Goal: Information Seeking & Learning: Learn about a topic

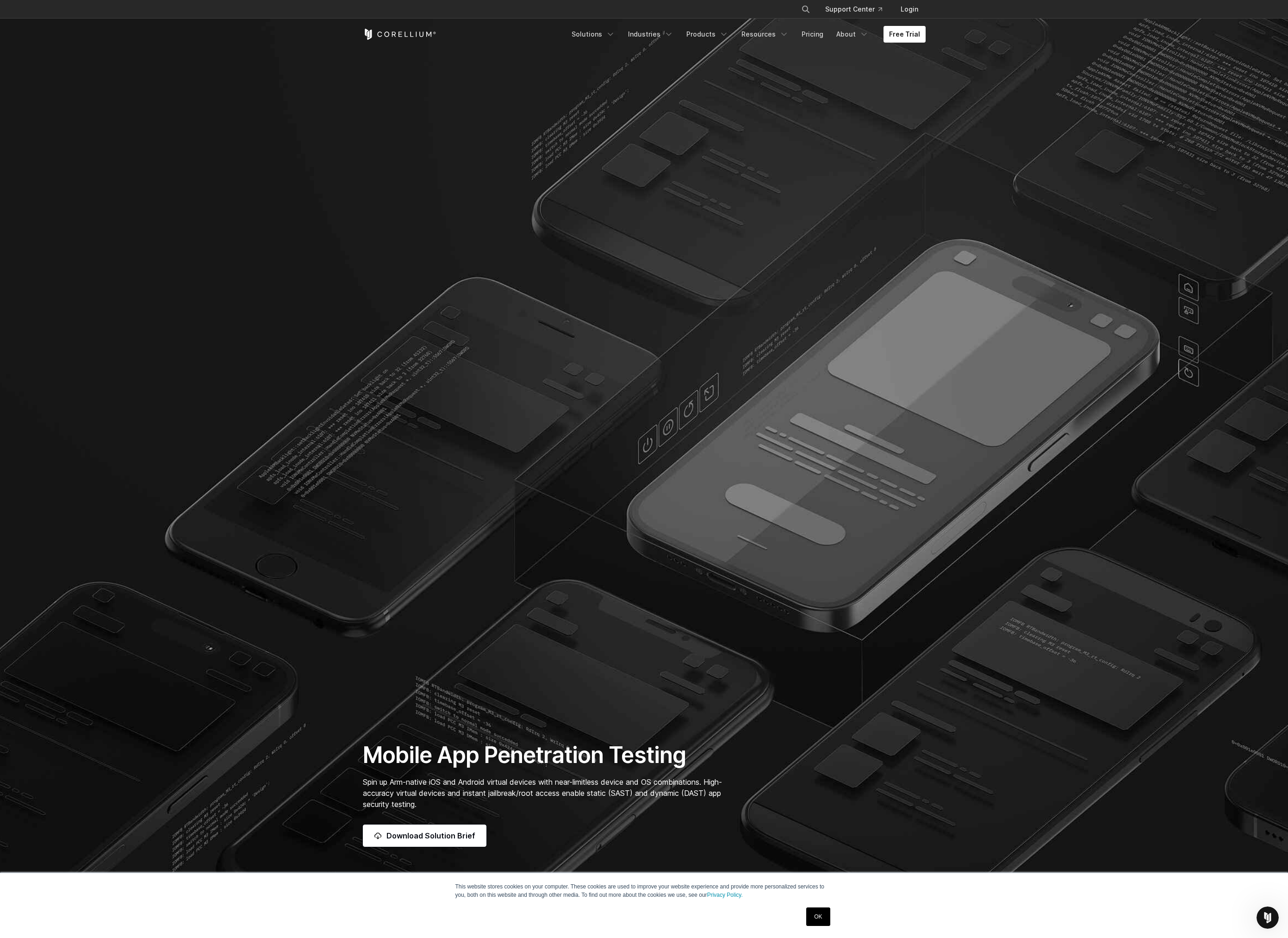
click at [362, 108] on section "Mobile App Penetration Testing Spin up Arm-native iOS and Android virtual devic…" at bounding box center [644, 445] width 1288 height 891
click at [557, 449] on section "Mobile App Penetration Testing Spin up Arm-native iOS and Android virtual devic…" at bounding box center [644, 445] width 1288 height 891
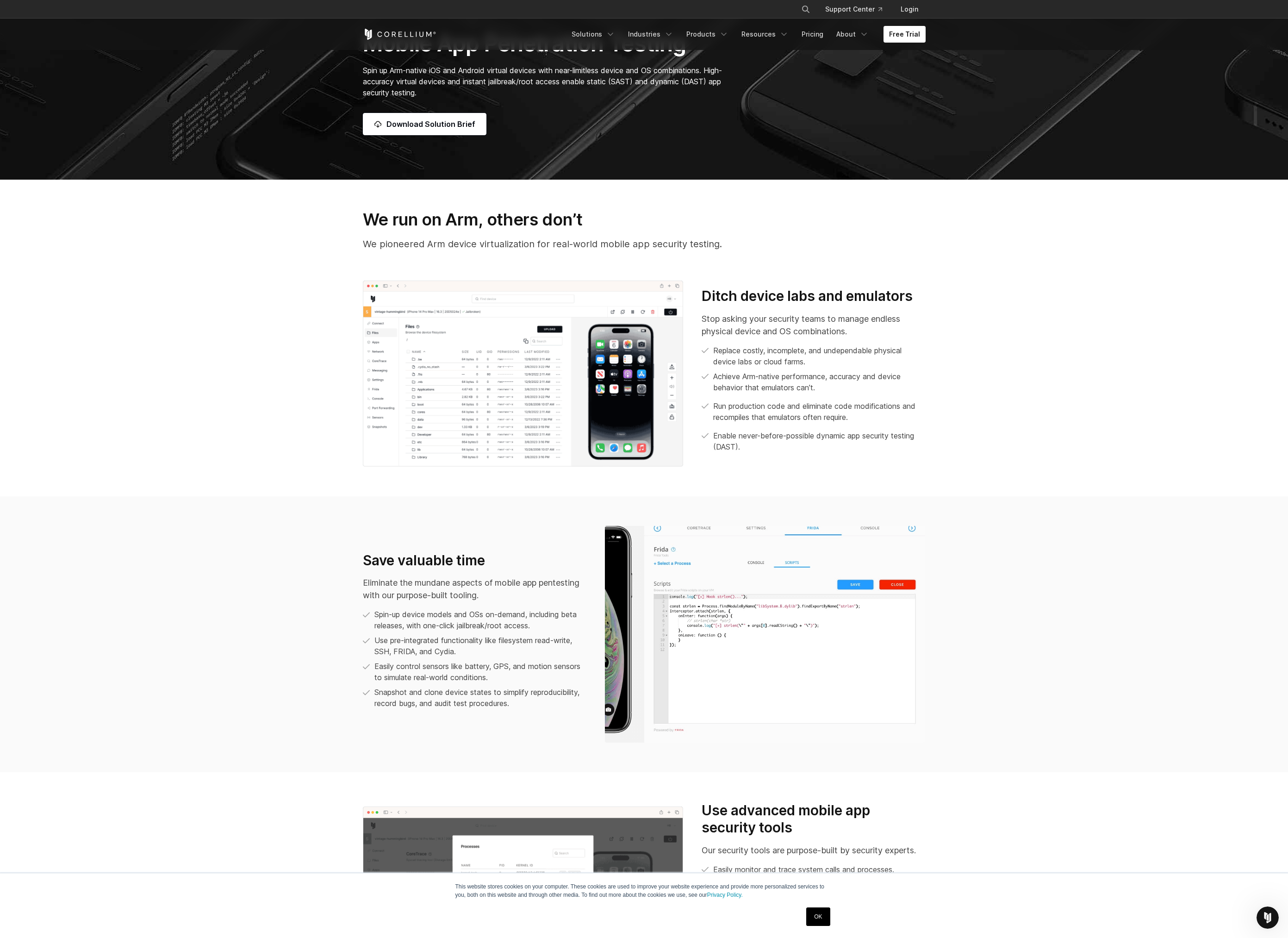
scroll to position [879, 0]
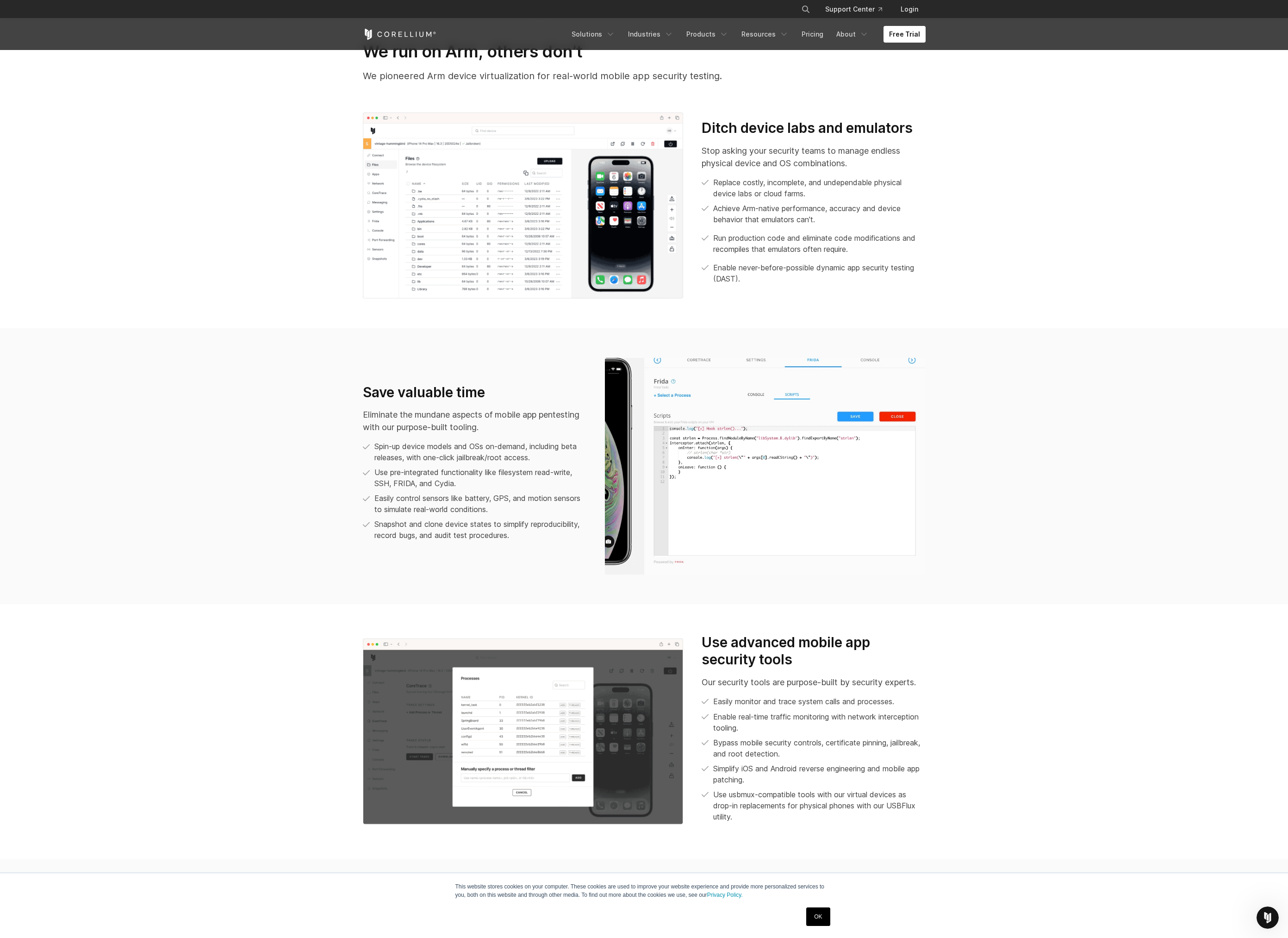
click at [1262, 510] on section "Save valuable time Eliminate the mundane aspects of mobile app pentesting with …" at bounding box center [644, 466] width 1288 height 276
click at [555, 229] on img at bounding box center [523, 206] width 321 height 186
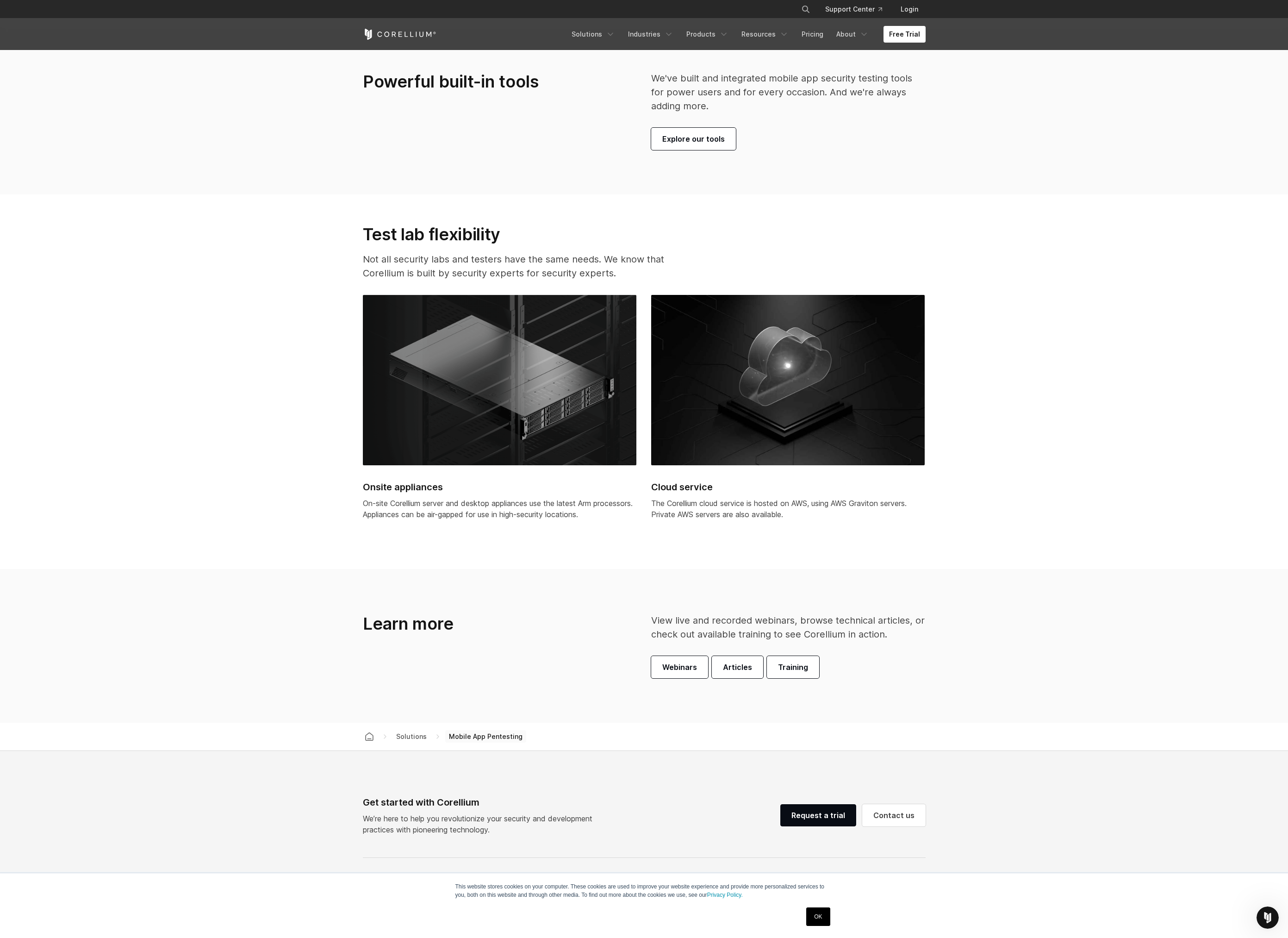
scroll to position [2869, 0]
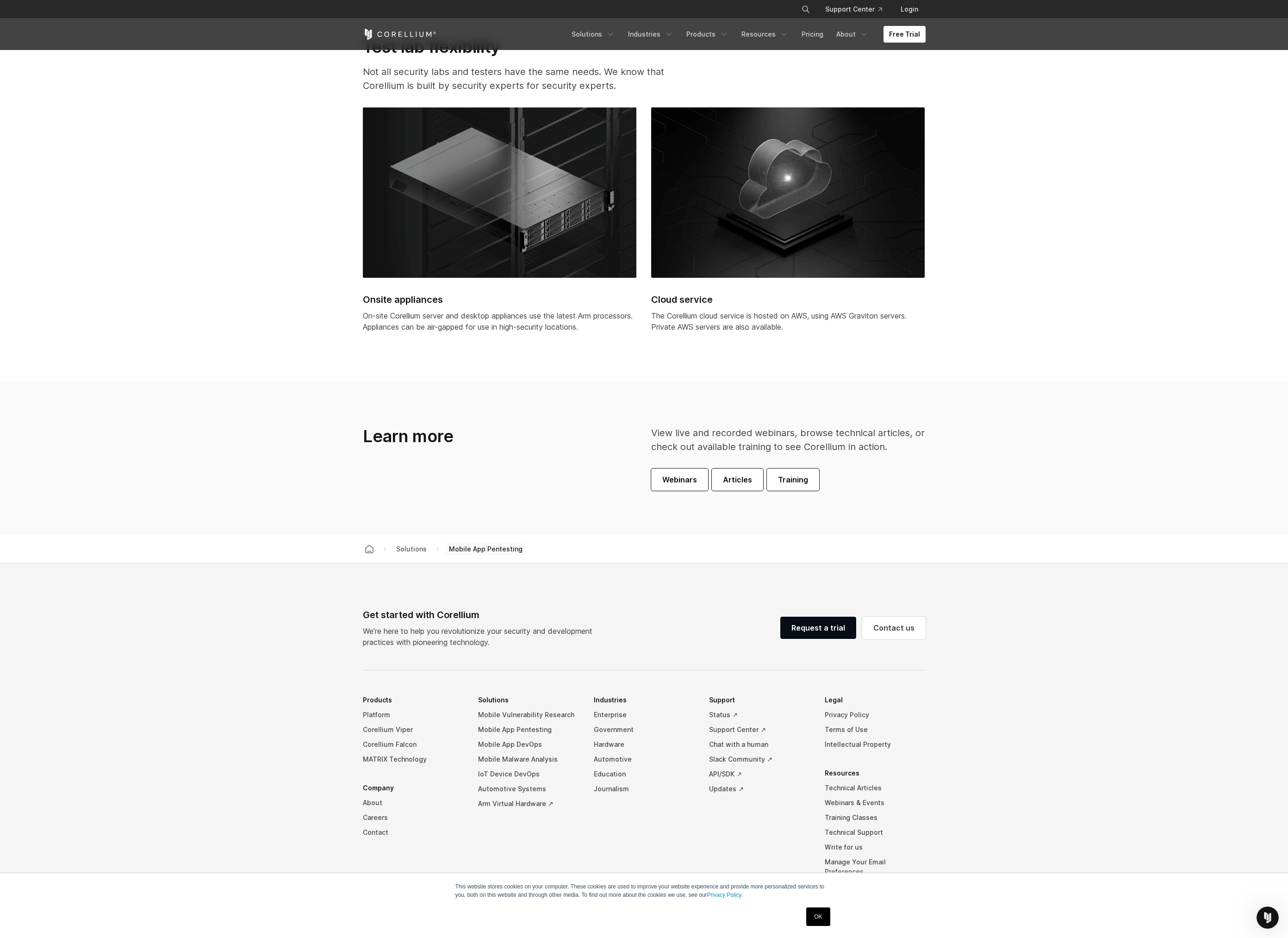
click at [398, 34] on icon "Corellium Home" at bounding box center [399, 34] width 73 height 11
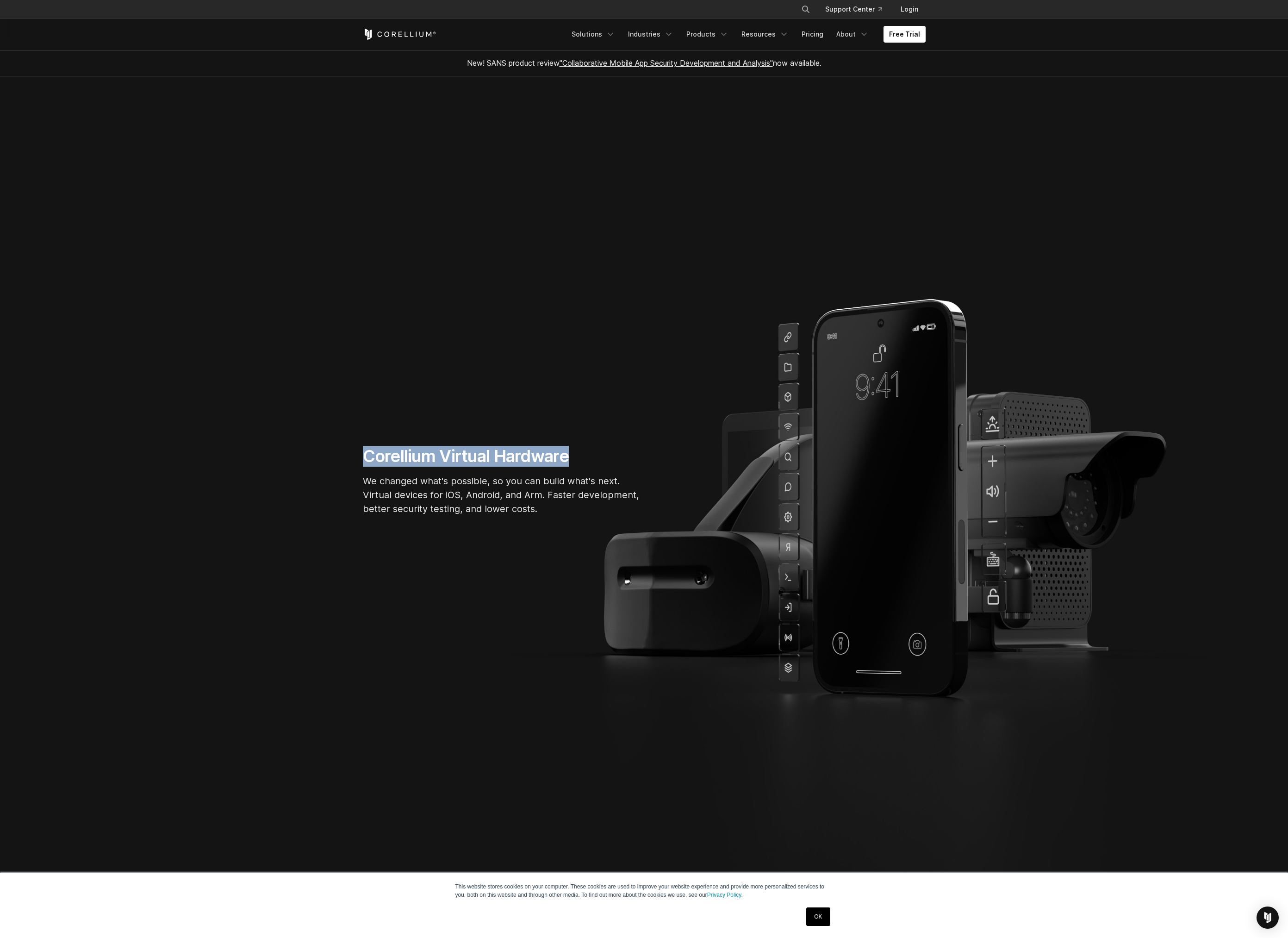
drag, startPoint x: 358, startPoint y: 448, endPoint x: 587, endPoint y: 454, distance: 229.1
click at [587, 454] on div "Corellium Virtual Hardware We changed what's possible, so you can build what's …" at bounding box center [502, 484] width 296 height 77
click at [825, 34] on link "Pricing" at bounding box center [812, 34] width 33 height 17
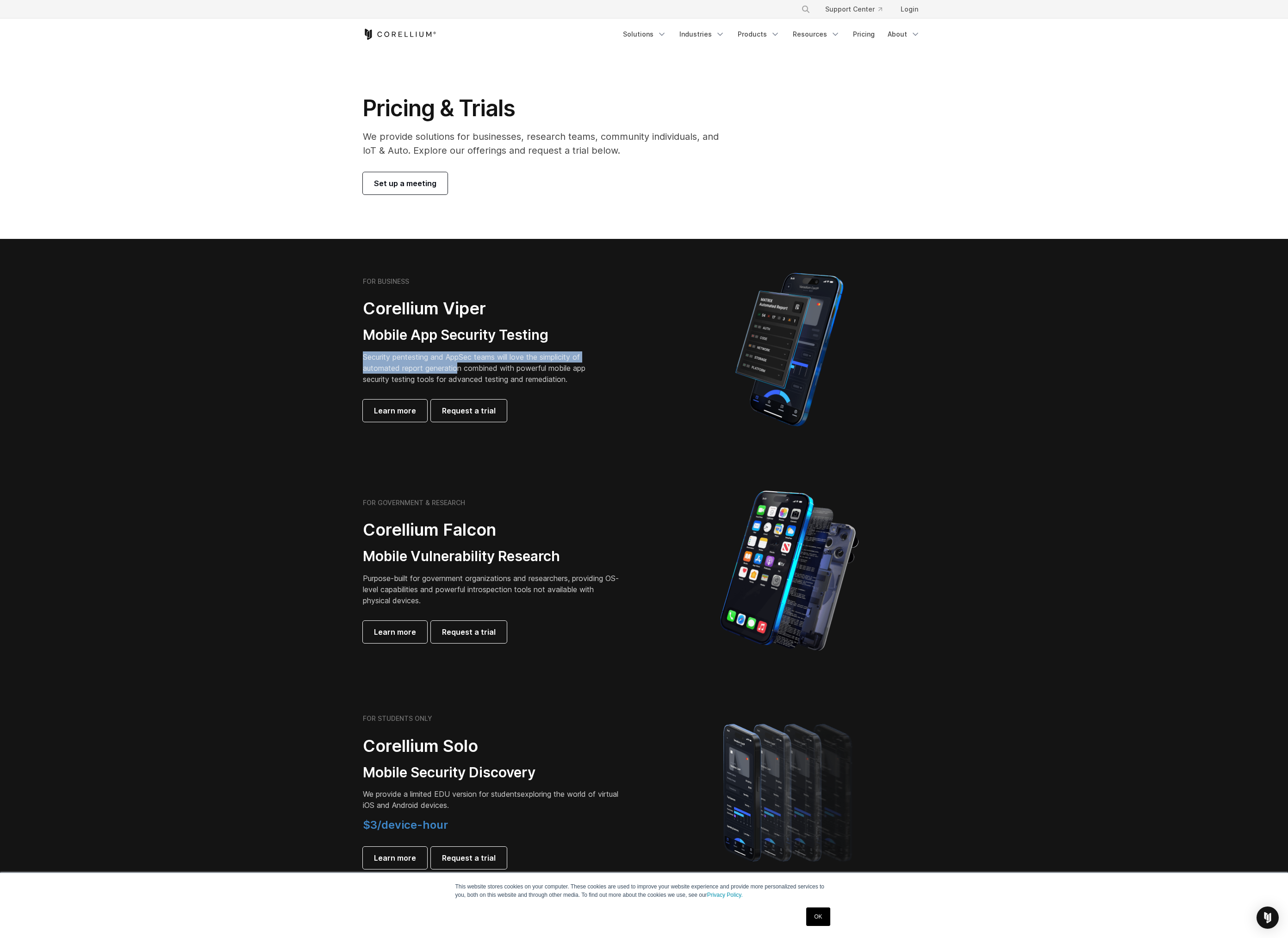
drag, startPoint x: 365, startPoint y: 358, endPoint x: 458, endPoint y: 372, distance: 94.0
click at [458, 372] on p "Security pentesting and AppSec teams will love the simplicity of automated repo…" at bounding box center [481, 368] width 237 height 34
drag, startPoint x: 458, startPoint y: 372, endPoint x: 522, endPoint y: 468, distance: 115.4
click at [522, 468] on section "FOR GOVERNMENT & RESEARCH Corellium Falcon Mobile Vulnerability Research Purpos…" at bounding box center [644, 570] width 1288 height 221
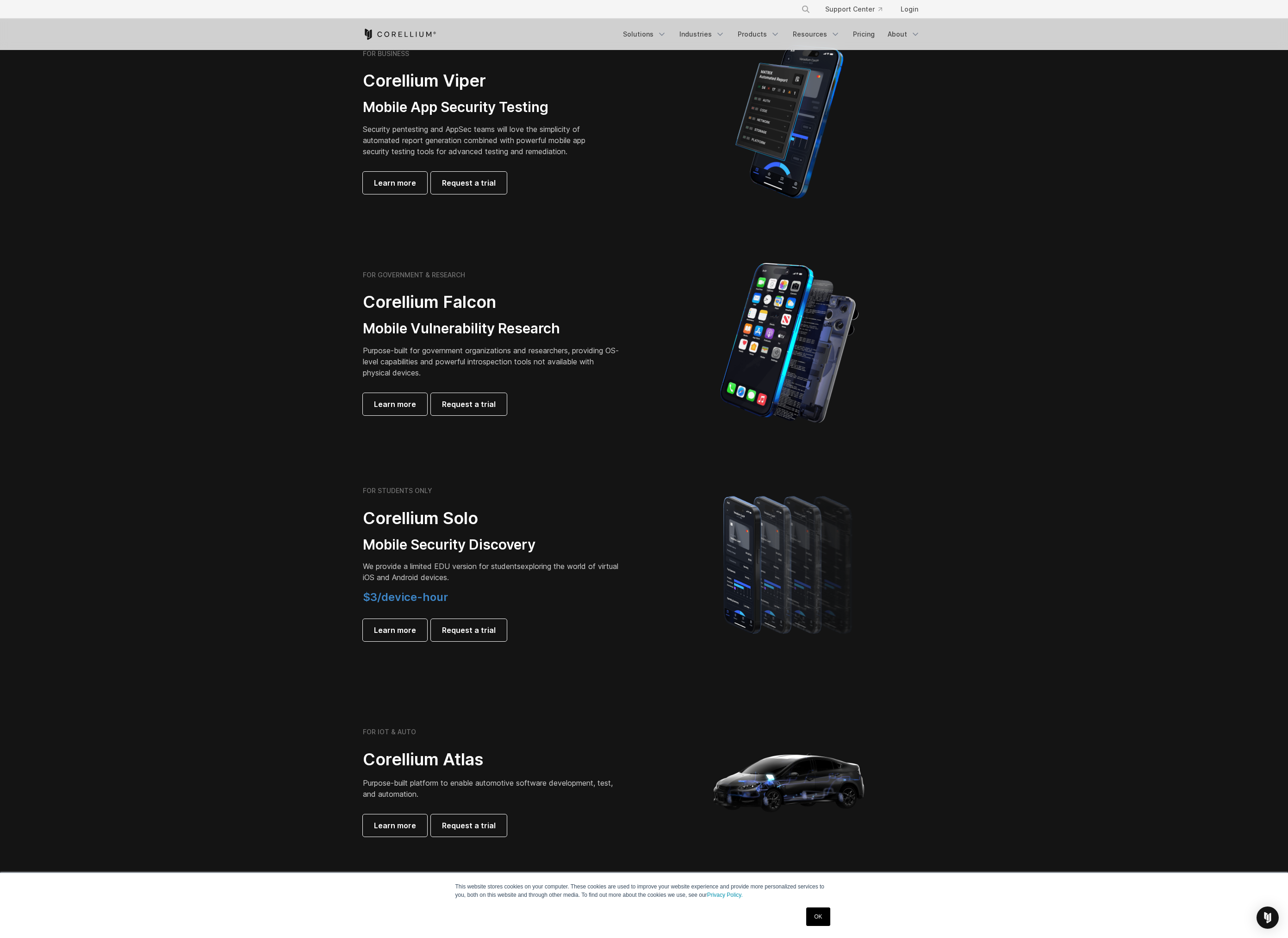
scroll to position [231, 0]
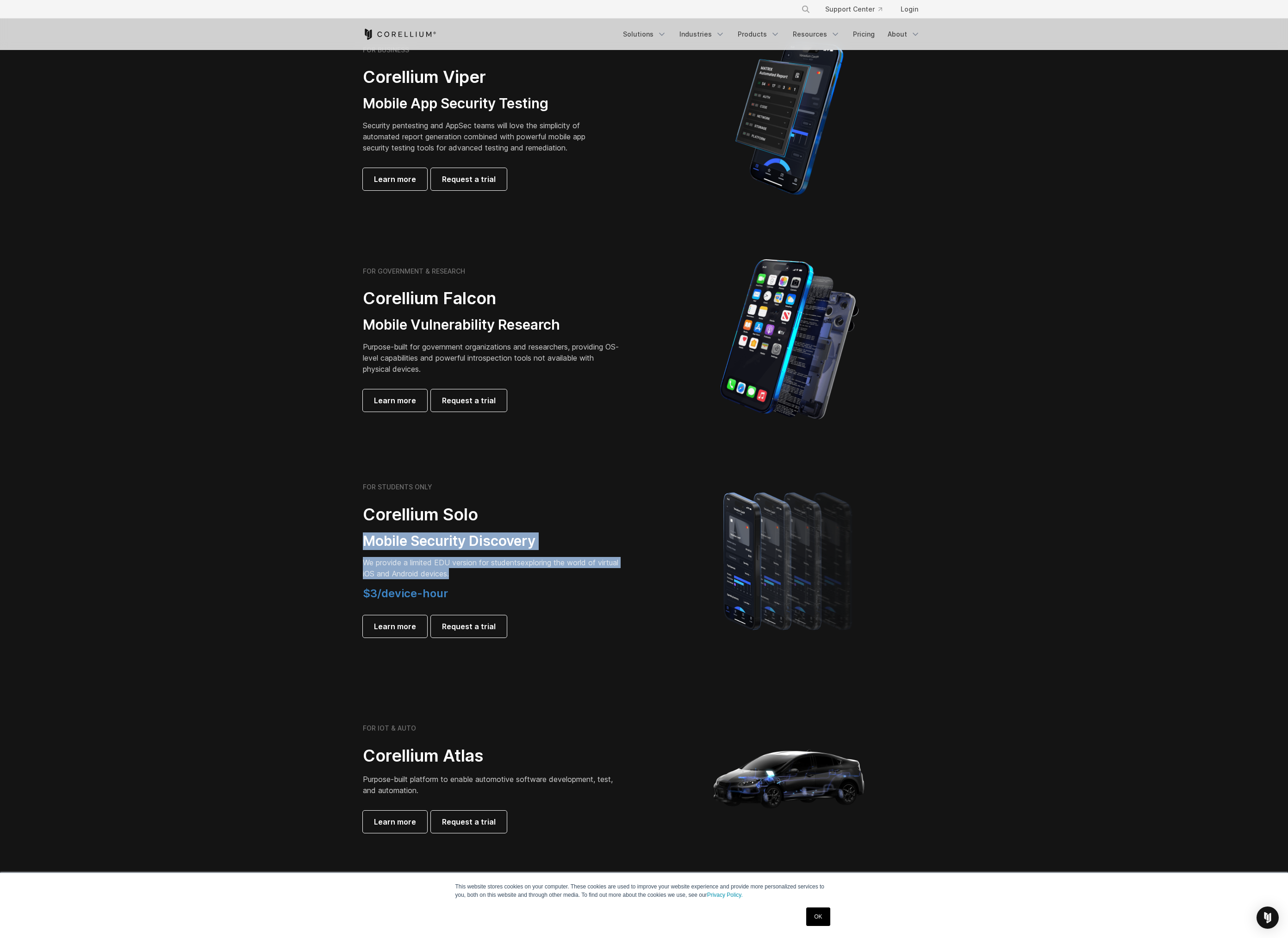
drag, startPoint x: 360, startPoint y: 542, endPoint x: 477, endPoint y: 574, distance: 121.3
click at [477, 574] on div "FOR STUDENTS ONLY Corellium Solo Mobile Security Discovery We provide a limited…" at bounding box center [499, 560] width 291 height 155
drag, startPoint x: 477, startPoint y: 574, endPoint x: 412, endPoint y: 620, distance: 79.6
click at [412, 620] on link "Learn more" at bounding box center [395, 626] width 64 height 22
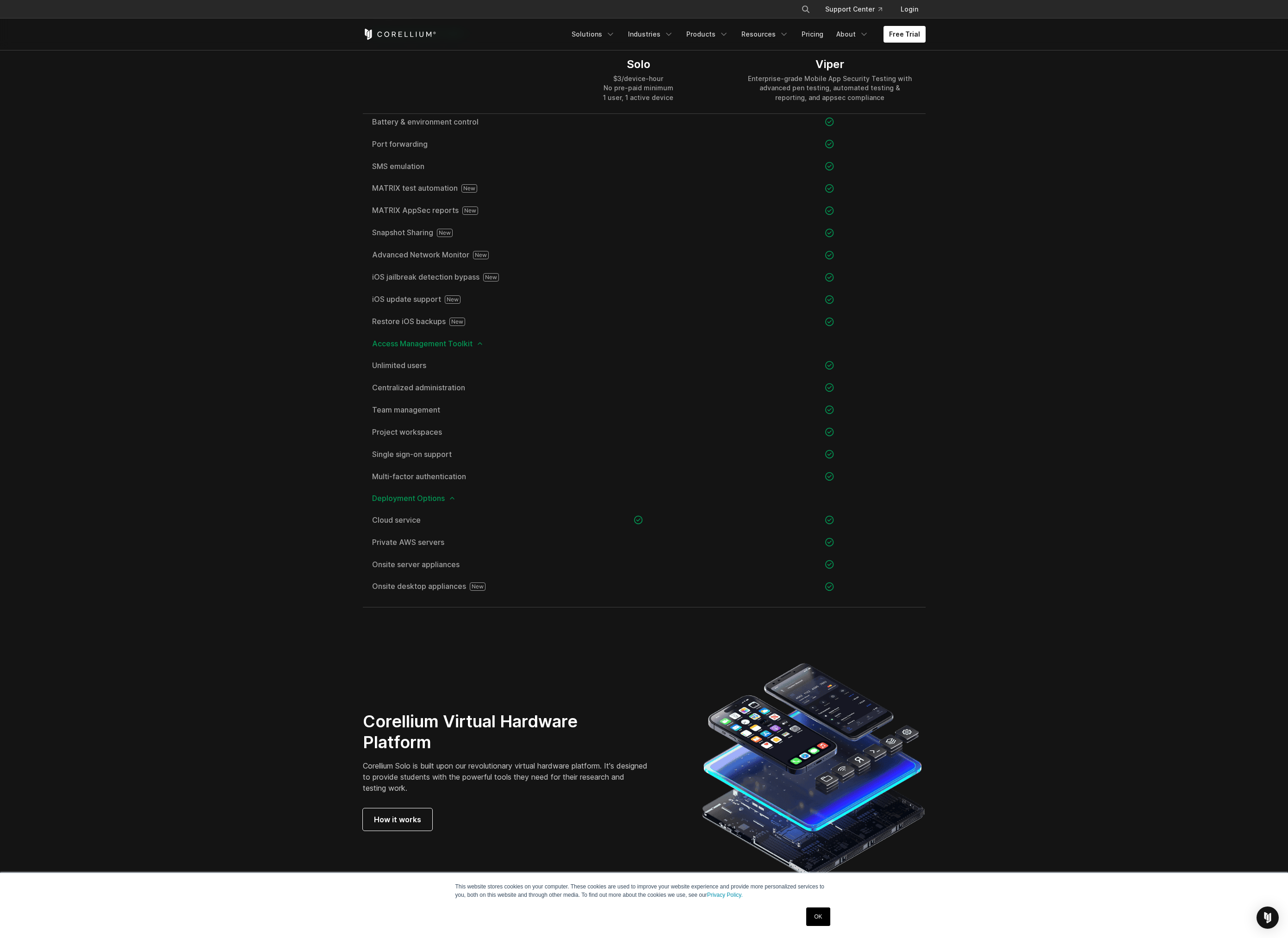
scroll to position [1064, 0]
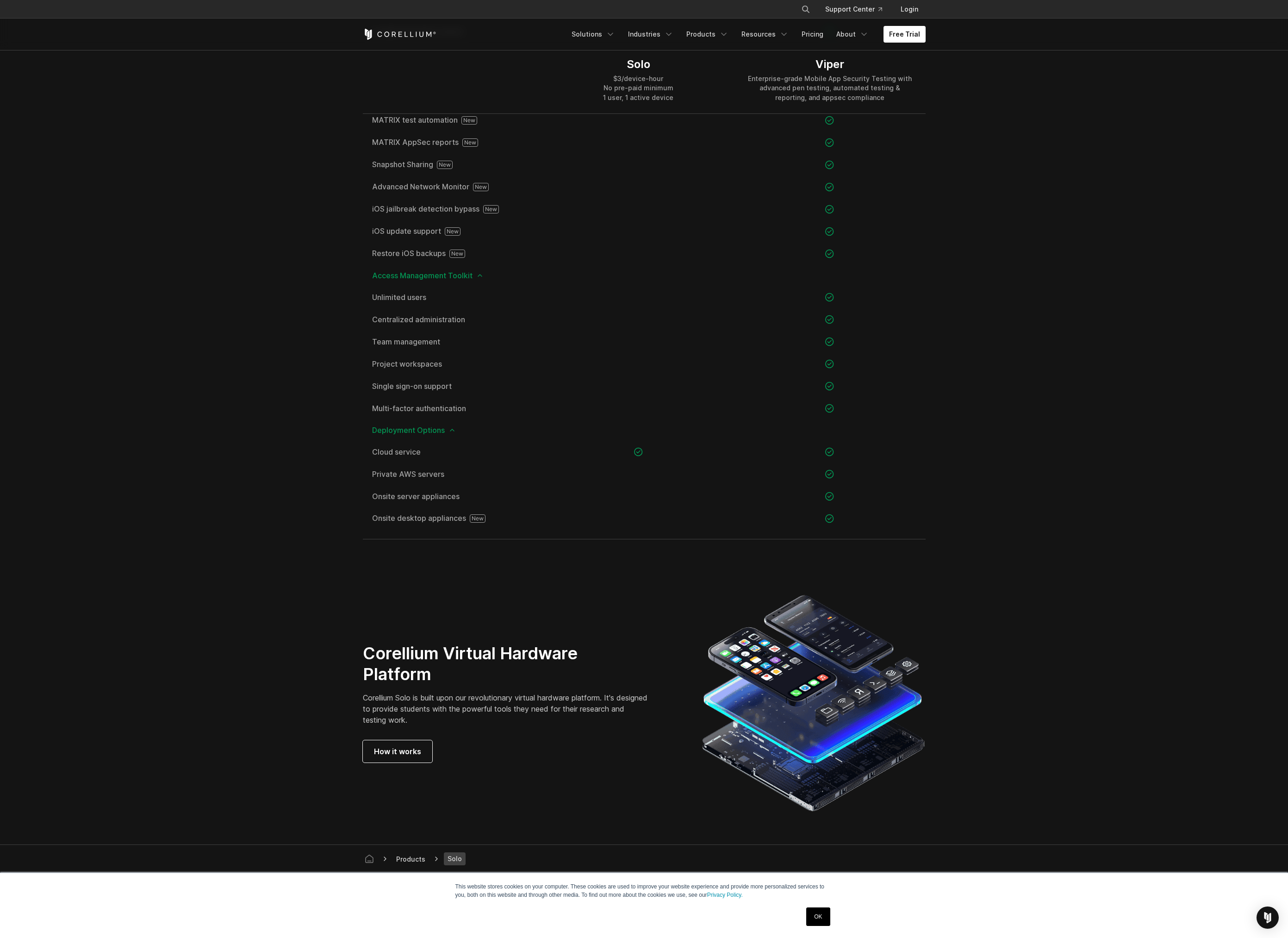
click at [160, 263] on section "Product Comparison Solo is for student users only. Enterprises should visit Cor…" at bounding box center [644, 70] width 1288 height 981
